Goal: Task Accomplishment & Management: Use online tool/utility

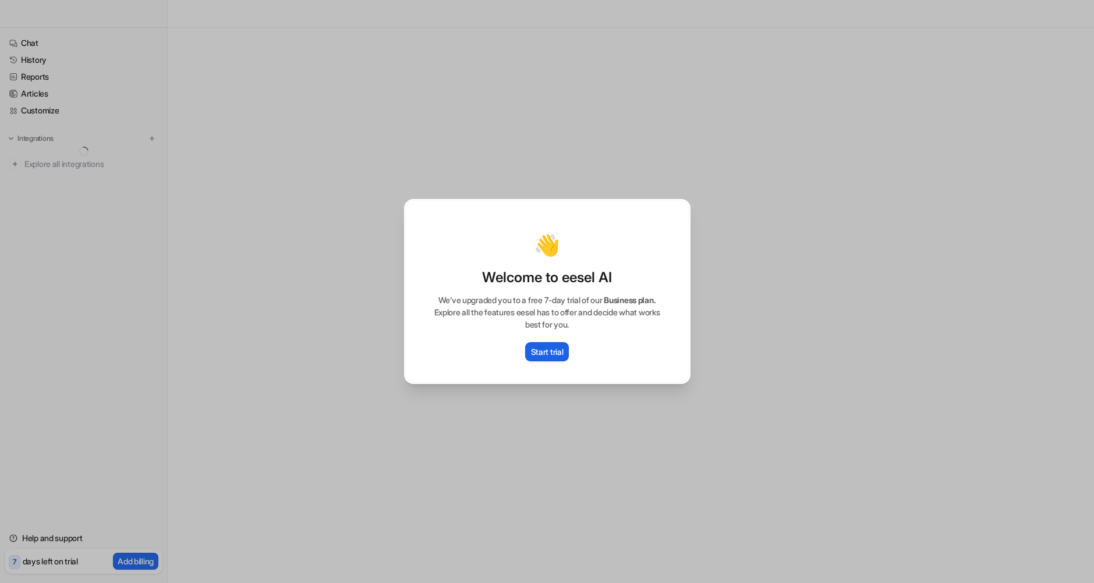
click at [530, 348] on button "Start trial" at bounding box center [547, 351] width 44 height 19
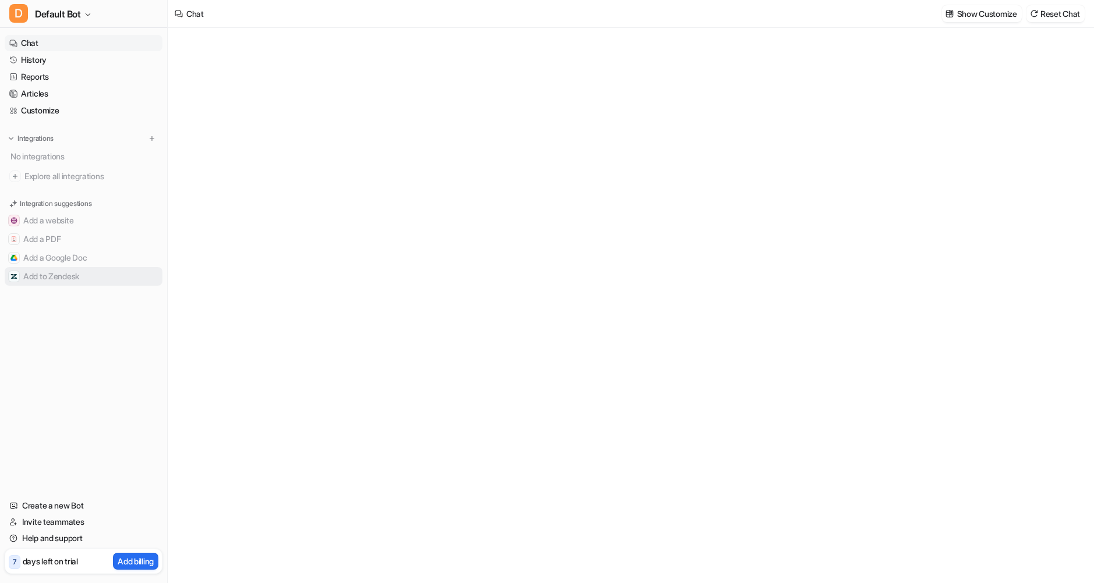
click at [43, 278] on button "Add to Zendesk" at bounding box center [84, 276] width 158 height 19
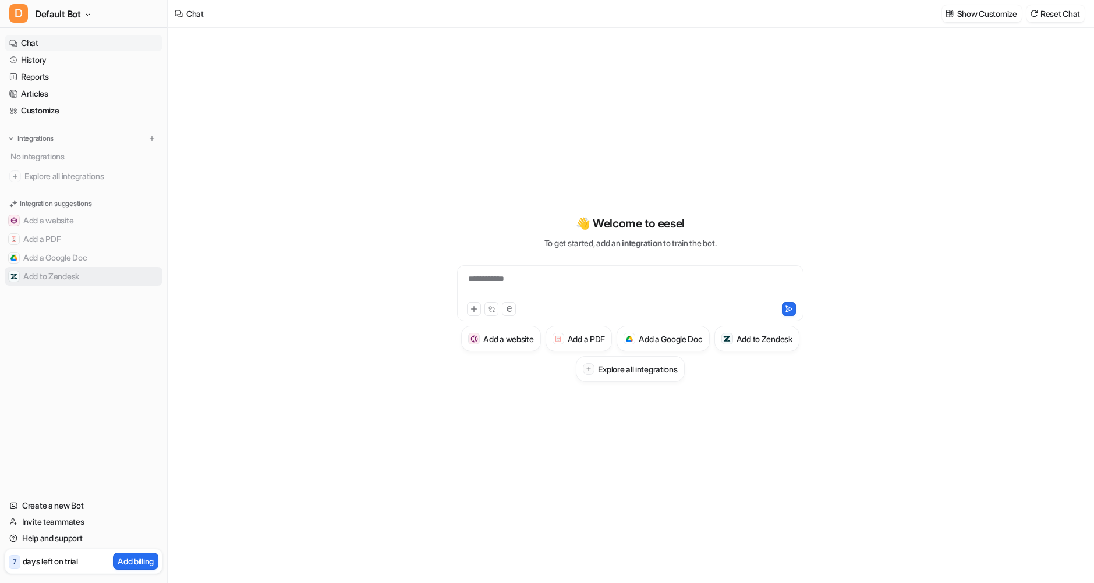
type textarea "**********"
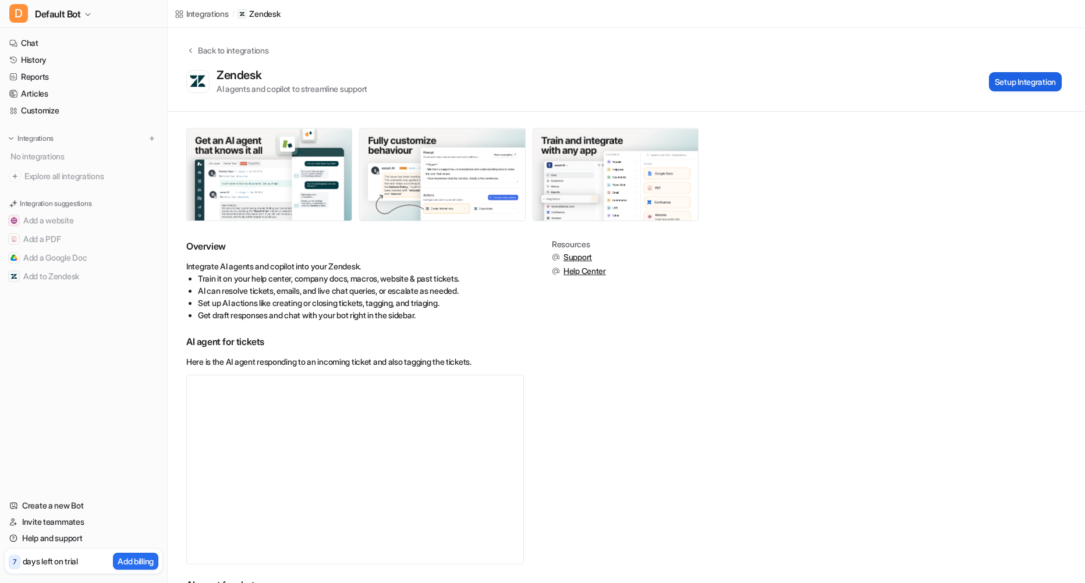
click at [1021, 86] on button "Setup Integration" at bounding box center [1025, 81] width 73 height 19
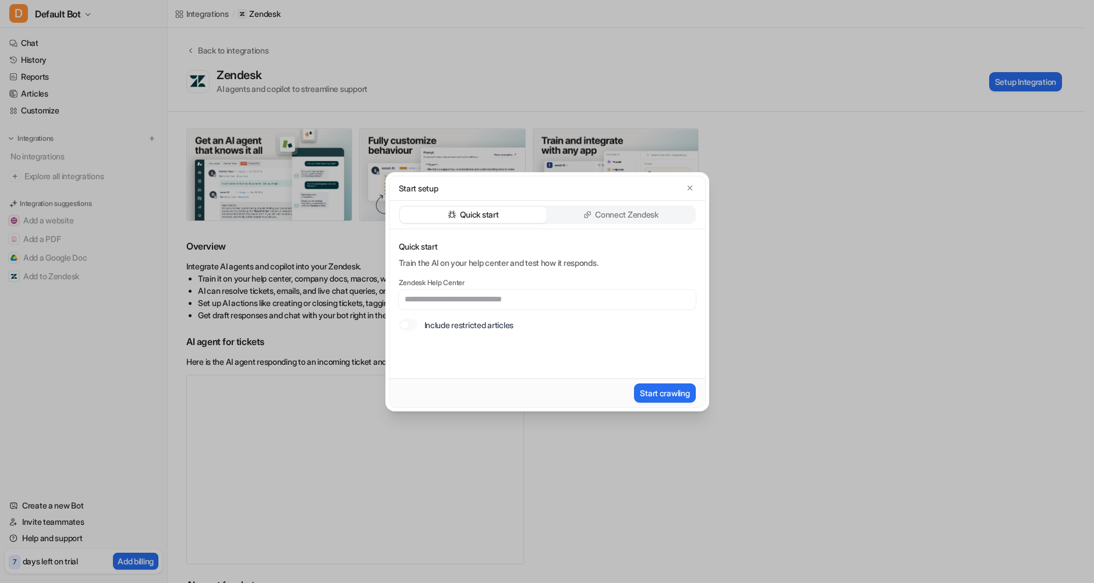
drag, startPoint x: 607, startPoint y: 208, endPoint x: 604, endPoint y: 218, distance: 10.7
click at [605, 218] on div "Connect Zendesk" at bounding box center [621, 215] width 147 height 16
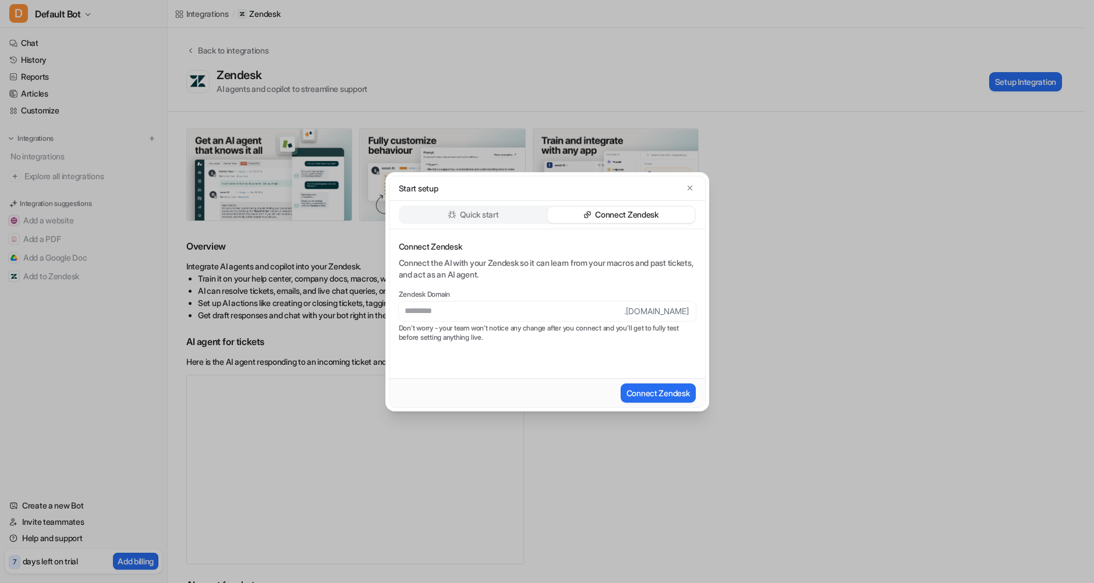
click at [484, 312] on input "text" at bounding box center [511, 312] width 225 height 20
type input "**********"
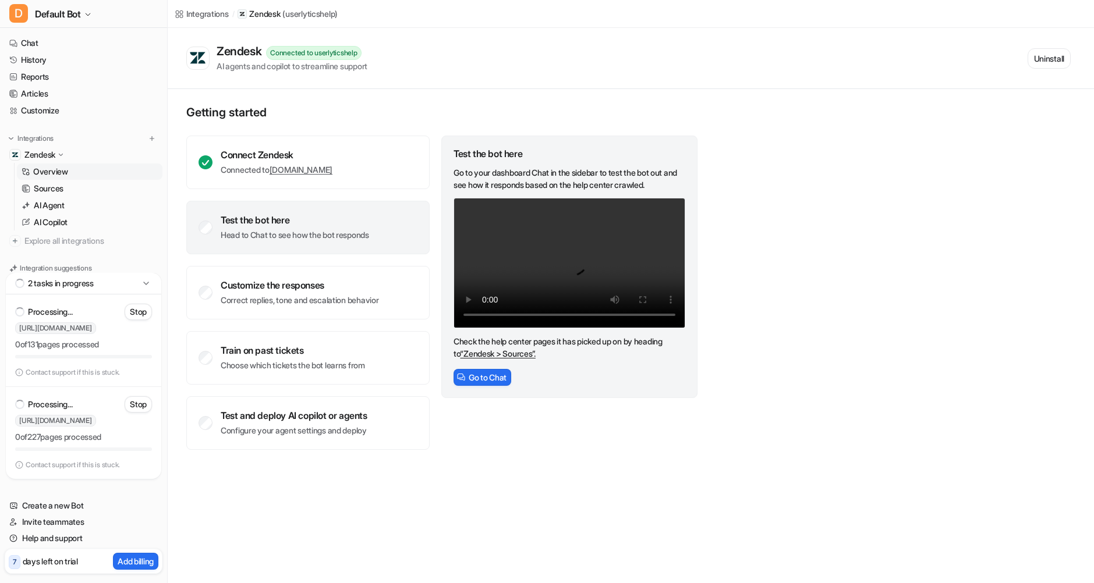
click at [147, 286] on icon at bounding box center [146, 284] width 12 height 12
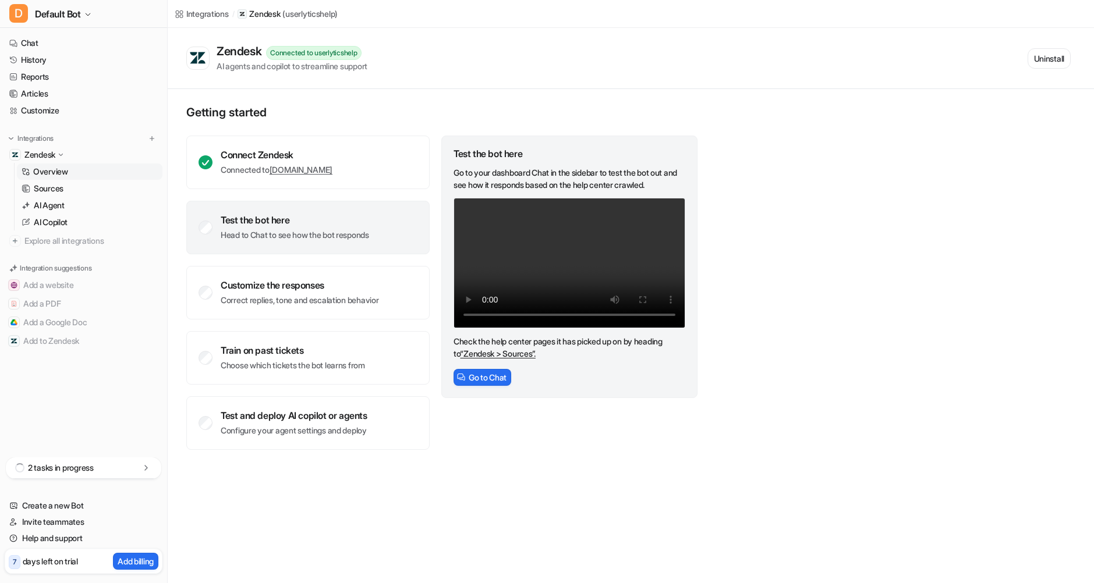
click at [147, 286] on button "Add a website" at bounding box center [84, 285] width 158 height 19
click at [100, 268] on div "Integration suggestions" at bounding box center [83, 268] width 148 height 10
click at [62, 268] on p "Integration suggestions" at bounding box center [56, 268] width 72 height 10
click at [110, 467] on div "2 tasks in progress" at bounding box center [83, 469] width 155 height 22
